Goal: Information Seeking & Learning: Learn about a topic

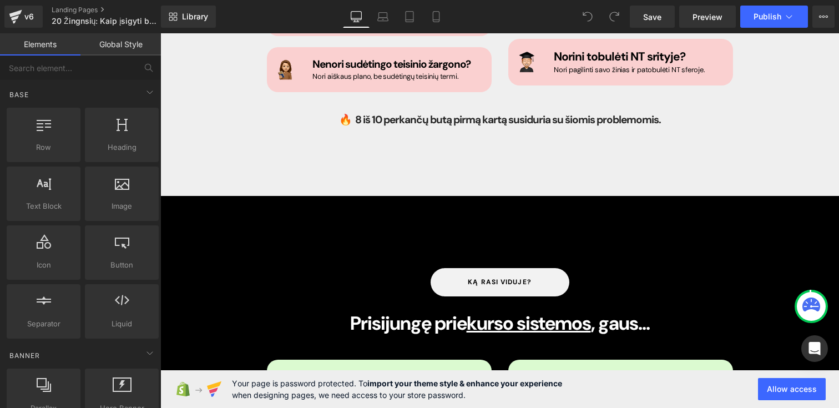
click at [472, 205] on div "ką rasi viduje? Button Prisijungę prie kurso sistemos , gaus... Heading Image A…" at bounding box center [499, 398] width 678 height 404
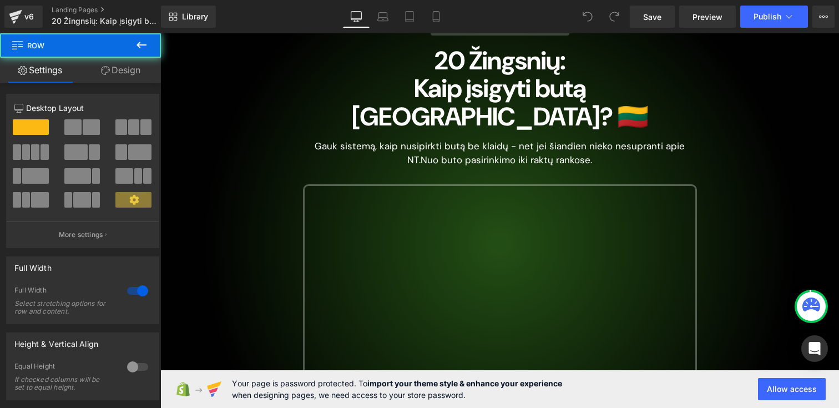
scroll to position [157, 0]
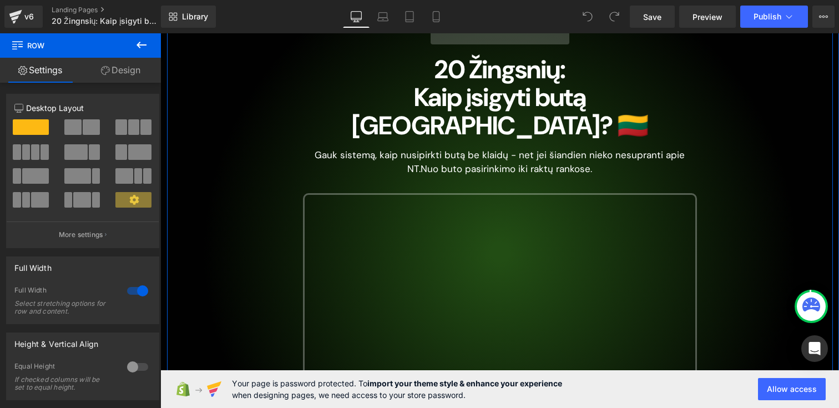
click at [267, 95] on div "#1 NT Kursas Lietuvoje Button 20 Žingsnių: Kaip įsigyti butą [GEOGRAPHIC_DATA]?…" at bounding box center [500, 268] width 666 height 554
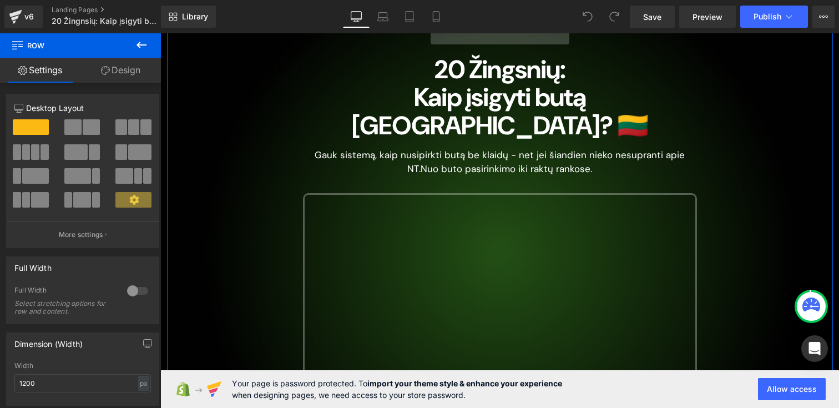
click at [97, 72] on link "Design" at bounding box center [120, 70] width 80 height 25
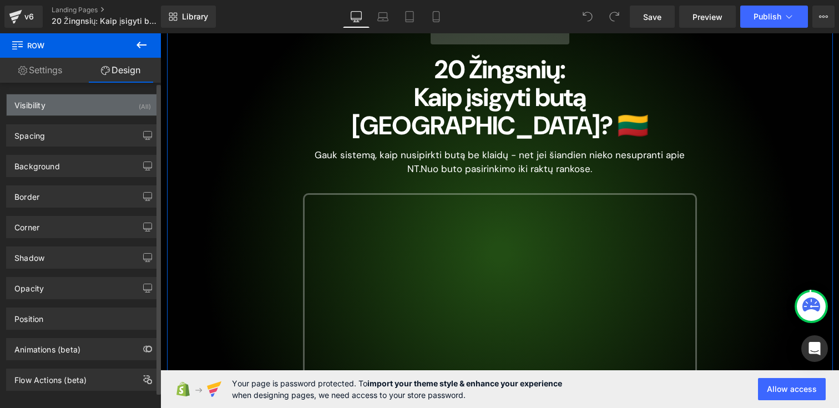
click at [64, 99] on div "Visibility (All)" at bounding box center [83, 104] width 152 height 21
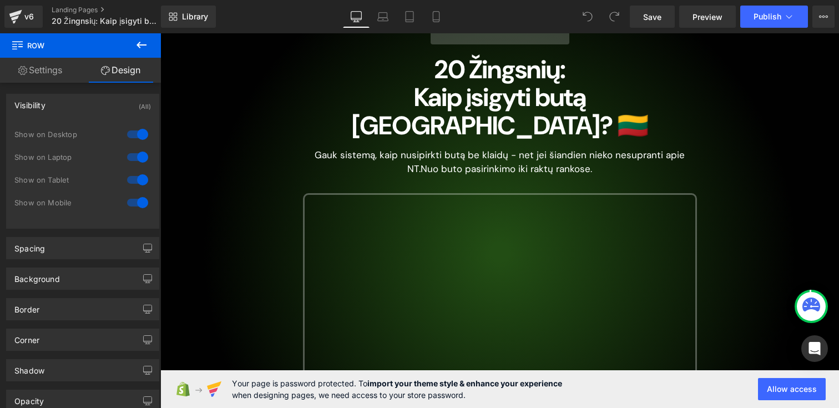
click at [160, 33] on div "230px" at bounding box center [160, 33] width 0 height 0
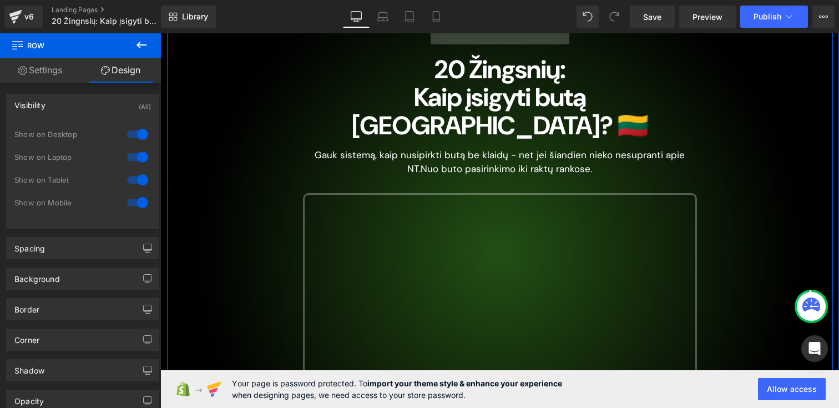
click at [420, 75] on h1 "20 Žingsnių:" at bounding box center [500, 69] width 394 height 28
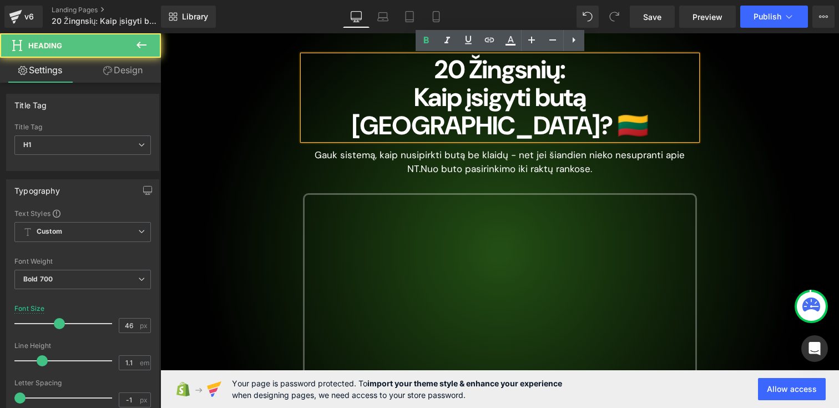
click at [160, 33] on div at bounding box center [160, 33] width 0 height 0
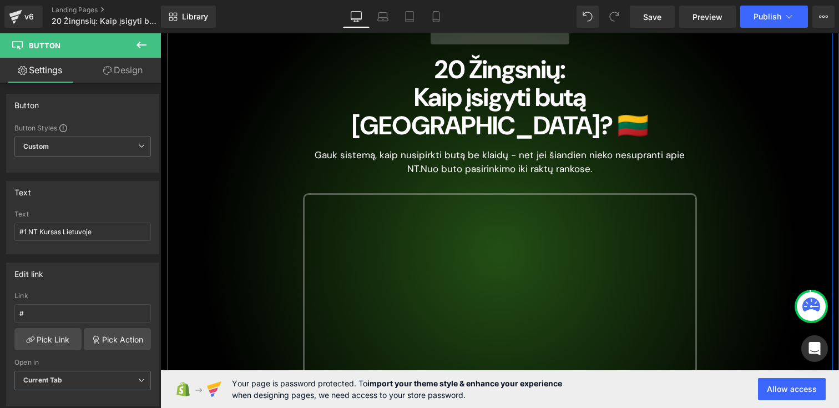
click at [388, 47] on div "#1 NT Kursas Lietuvoje Button 20 Žingsnių: Kaip įsigyti butą [GEOGRAPHIC_DATA]?…" at bounding box center [500, 268] width 410 height 504
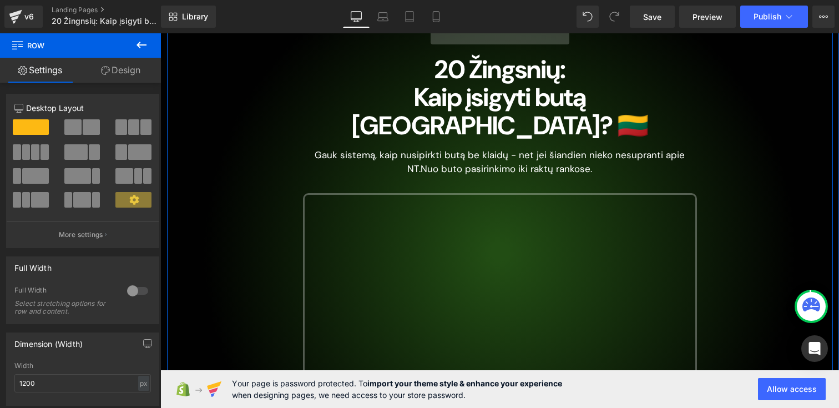
click at [388, 47] on div "#1 NT Kursas Lietuvoje Button 20 Žingsnių: Kaip įsigyti butą [GEOGRAPHIC_DATA]?…" at bounding box center [500, 268] width 410 height 504
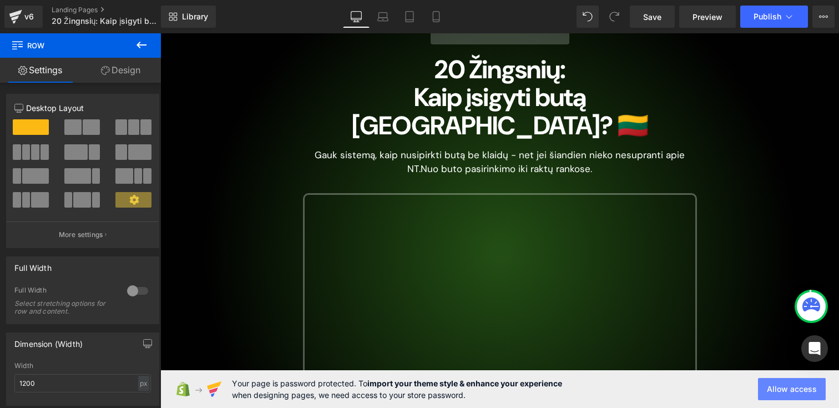
click at [789, 392] on button "Allow access" at bounding box center [792, 389] width 68 height 22
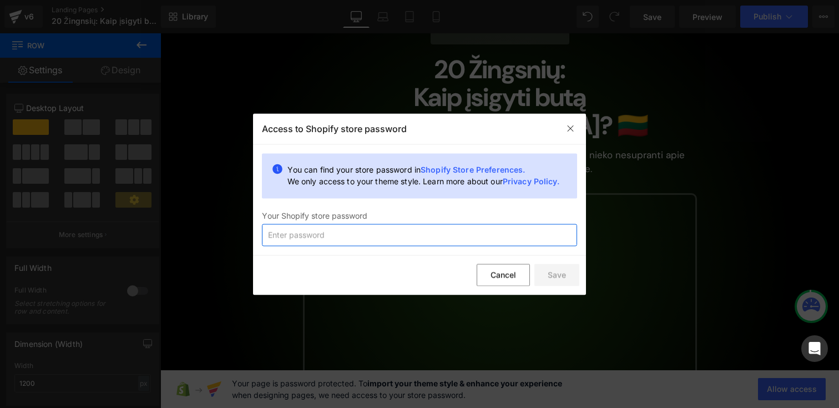
click at [473, 234] on input "text" at bounding box center [419, 235] width 315 height 22
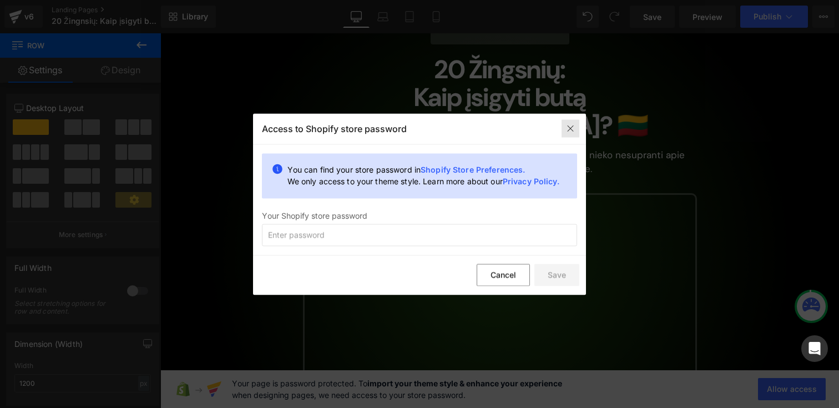
click at [570, 123] on div at bounding box center [570, 129] width 18 height 18
